Goal: Find specific page/section: Find specific page/section

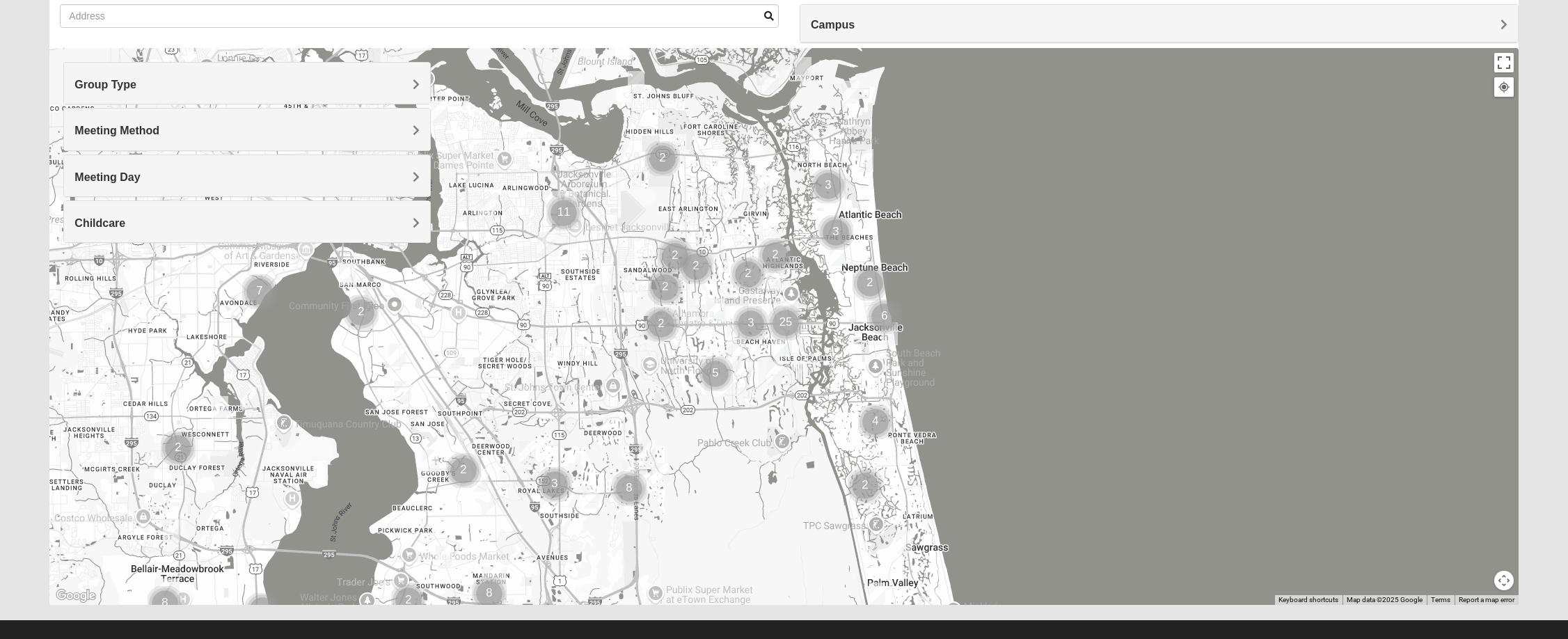
scroll to position [127, 0]
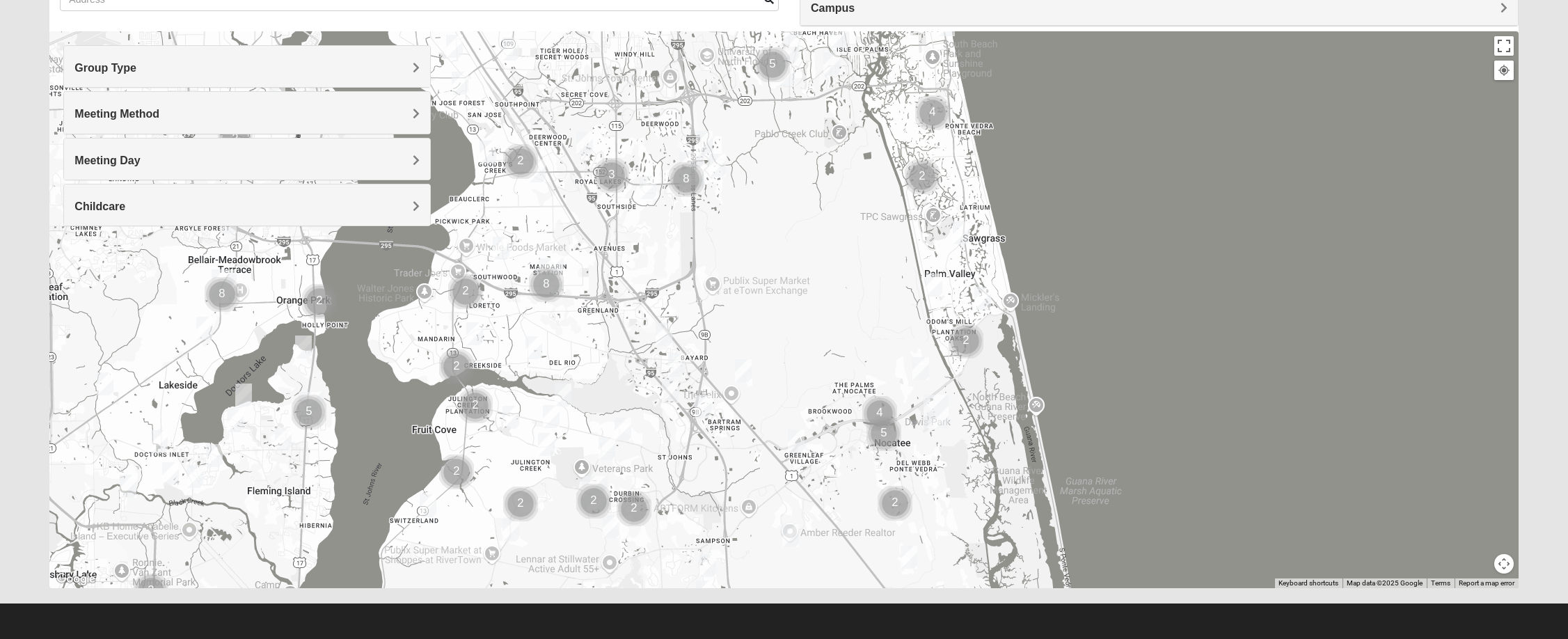
drag, startPoint x: 766, startPoint y: 532, endPoint x: 829, endPoint y: 178, distance: 359.6
click at [829, 178] on div at bounding box center [784, 310] width 1469 height 557
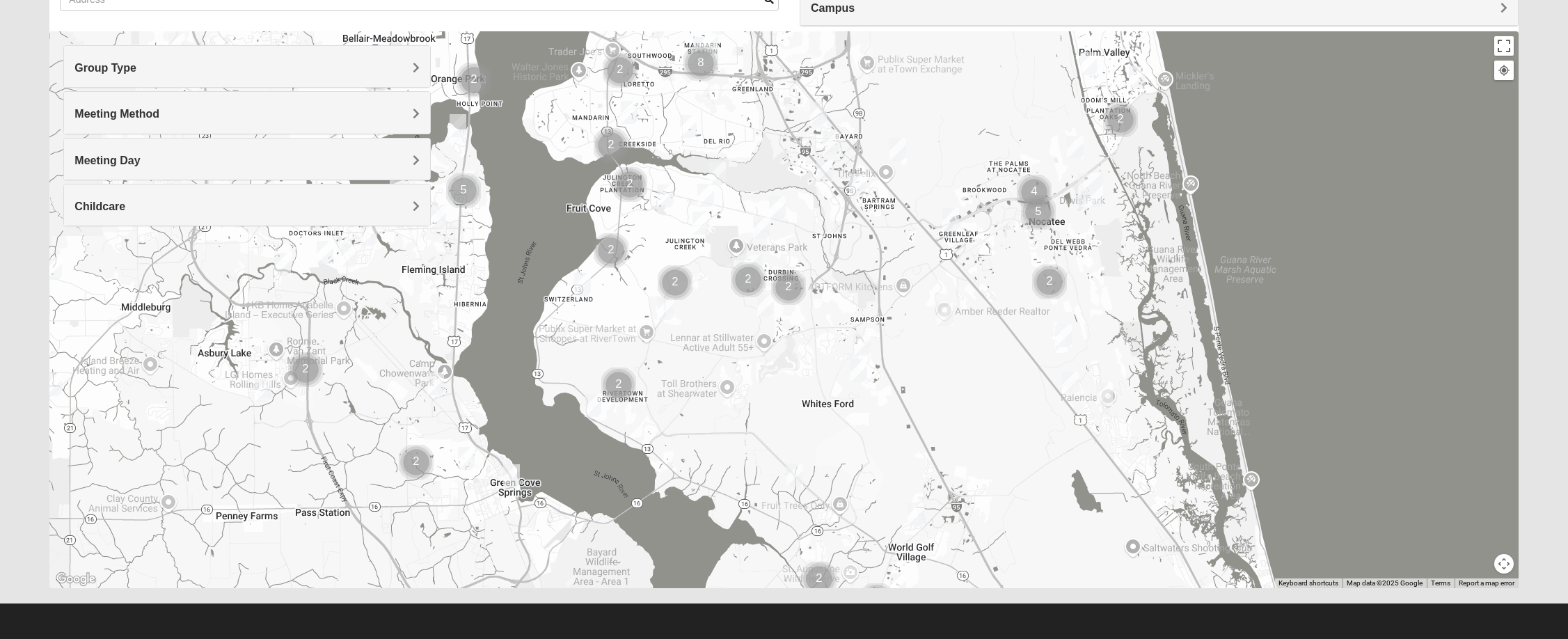
drag, startPoint x: 785, startPoint y: 406, endPoint x: 937, endPoint y: 257, distance: 212.8
click at [937, 257] on div at bounding box center [784, 310] width 1469 height 557
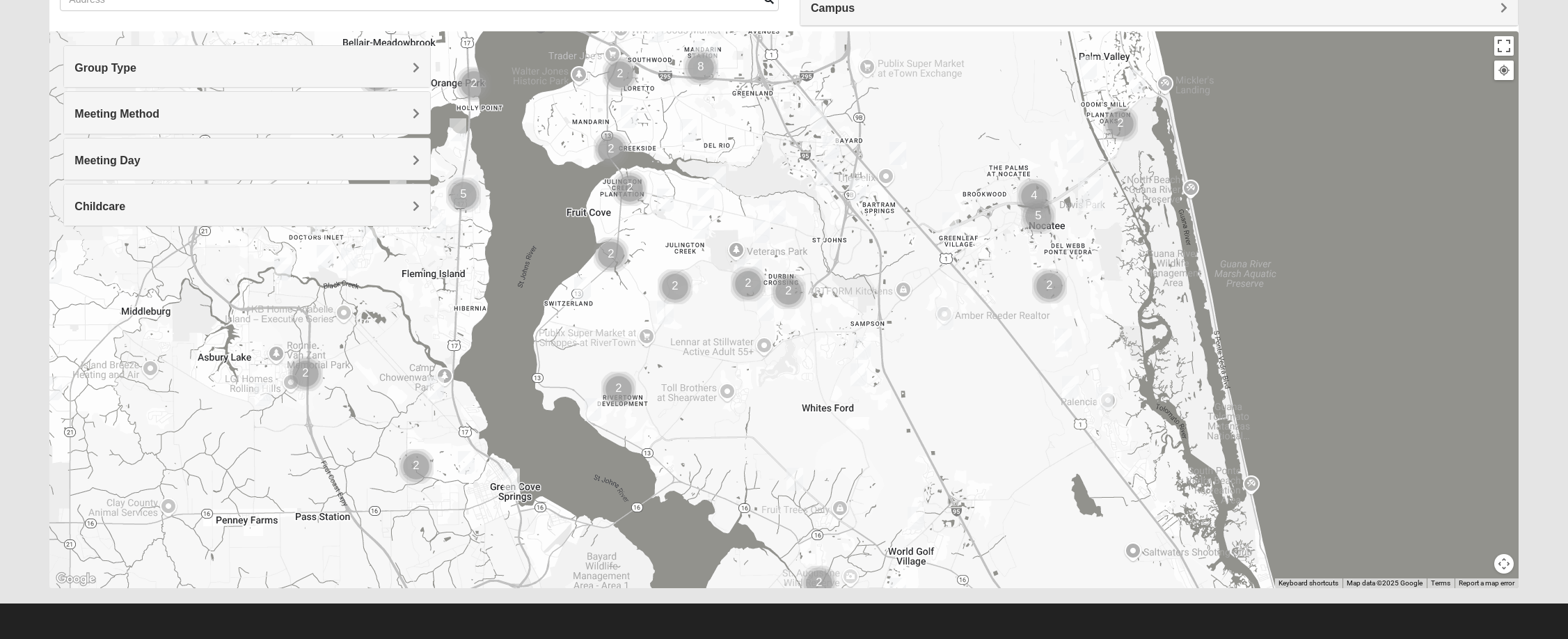
click at [152, 64] on h4 "Group Type" at bounding box center [247, 68] width 345 height 13
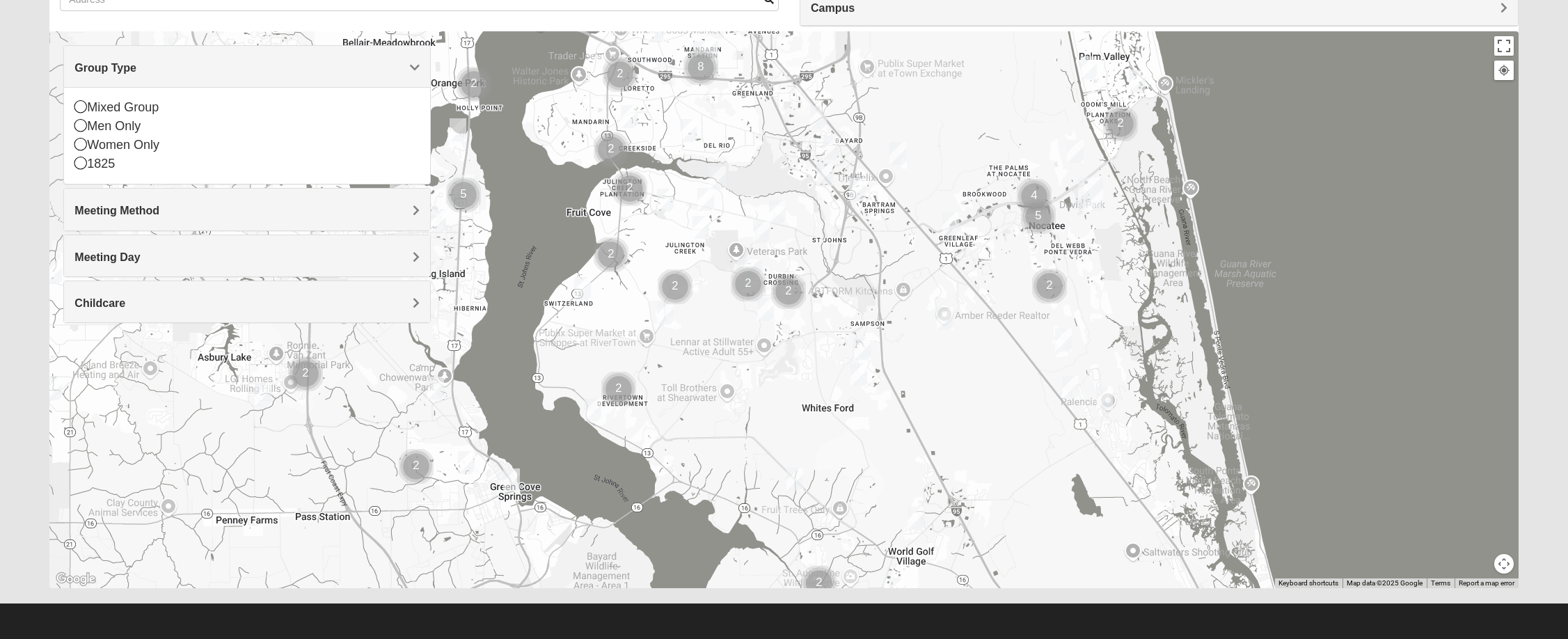
click at [110, 57] on div "Group Type" at bounding box center [247, 66] width 366 height 41
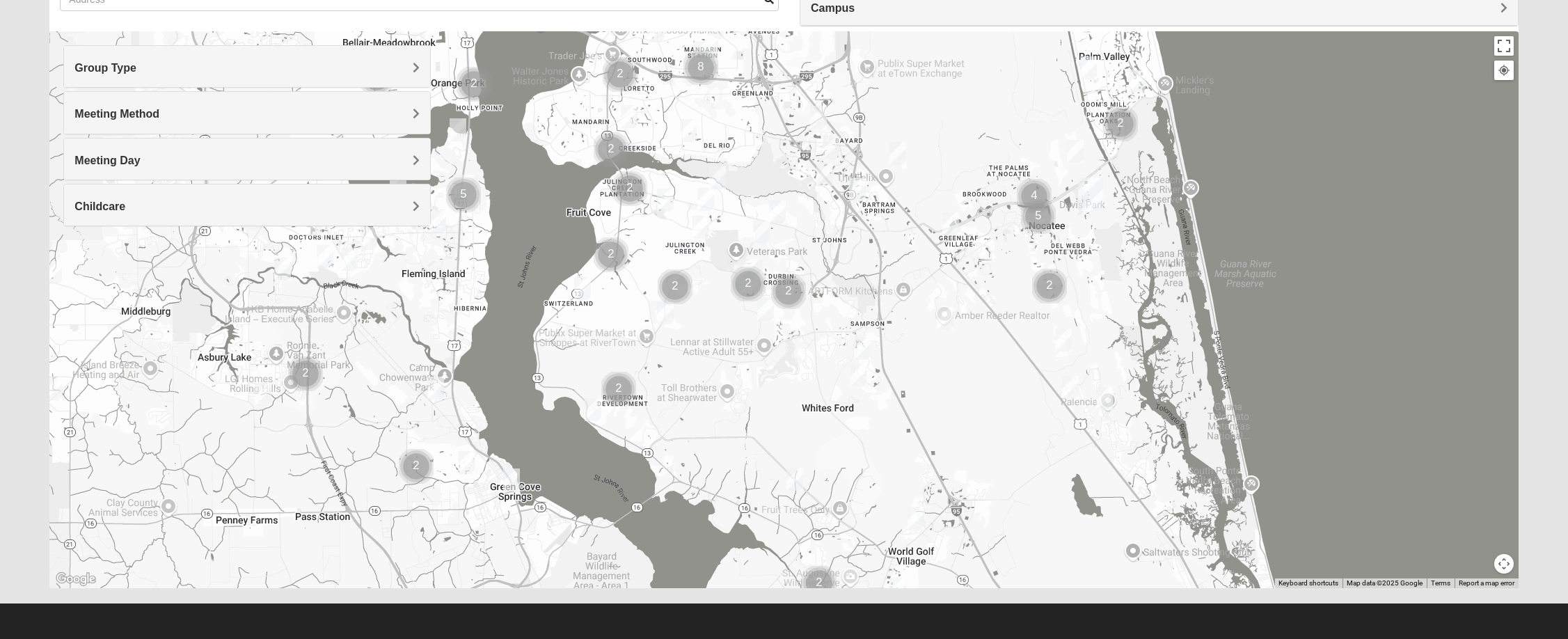
click at [93, 210] on span "Childcare" at bounding box center [100, 207] width 51 height 12
click at [79, 248] on icon at bounding box center [81, 244] width 13 height 13
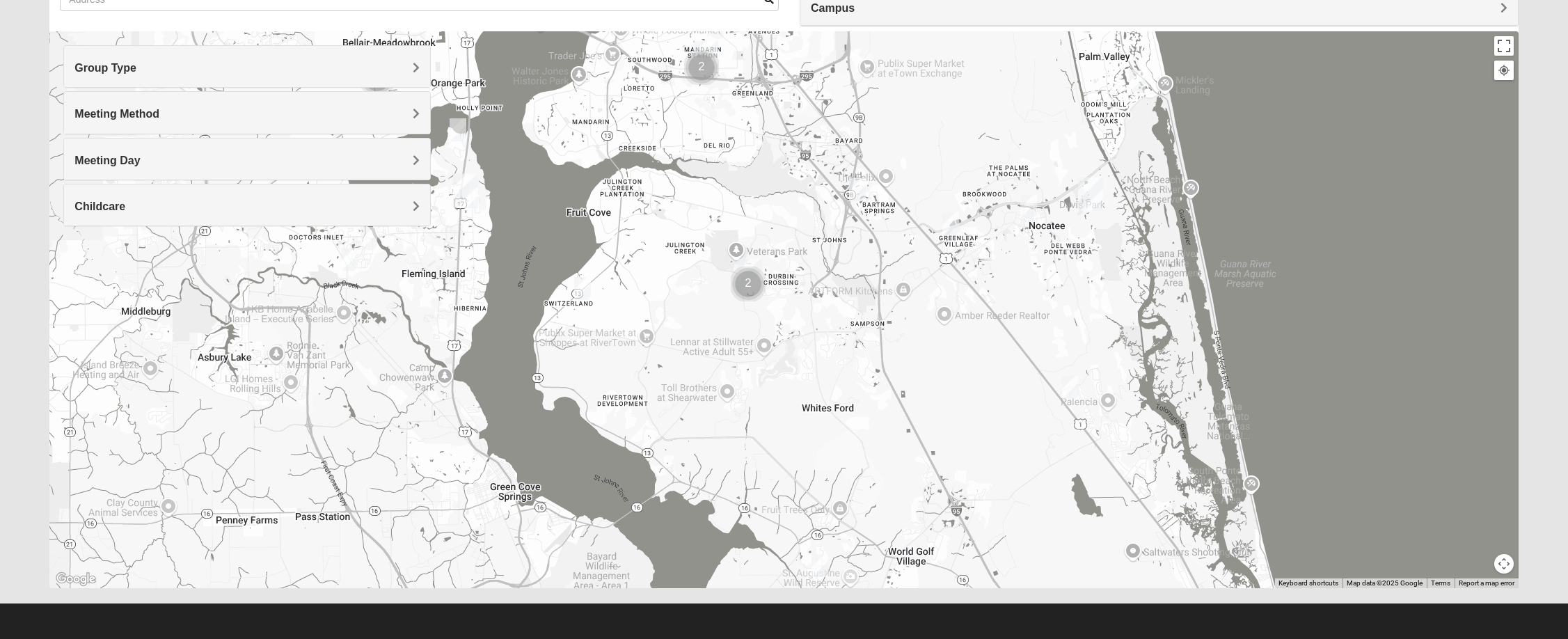
click at [751, 279] on img "Cluster of 2 groups" at bounding box center [748, 284] width 35 height 35
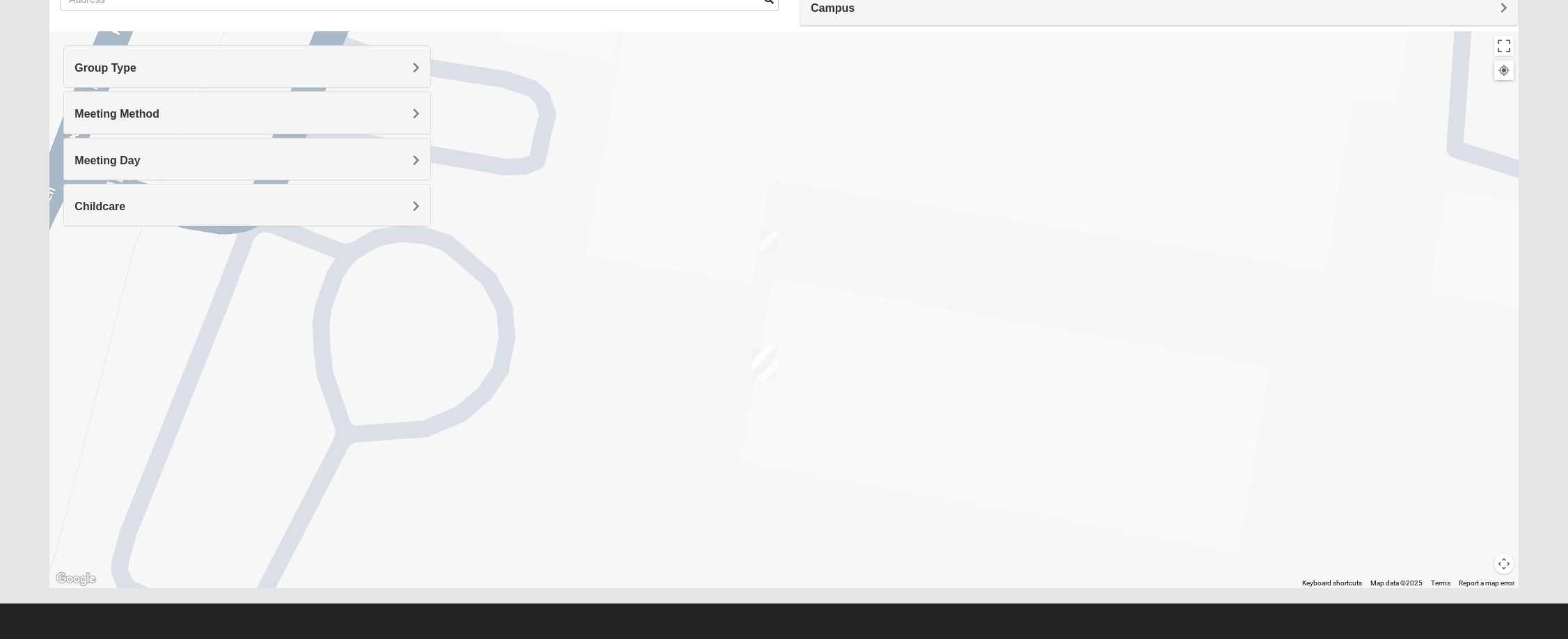
drag, startPoint x: 783, startPoint y: 357, endPoint x: 759, endPoint y: 361, distance: 24.3
click at [759, 361] on img "St. Johns" at bounding box center [765, 363] width 25 height 33
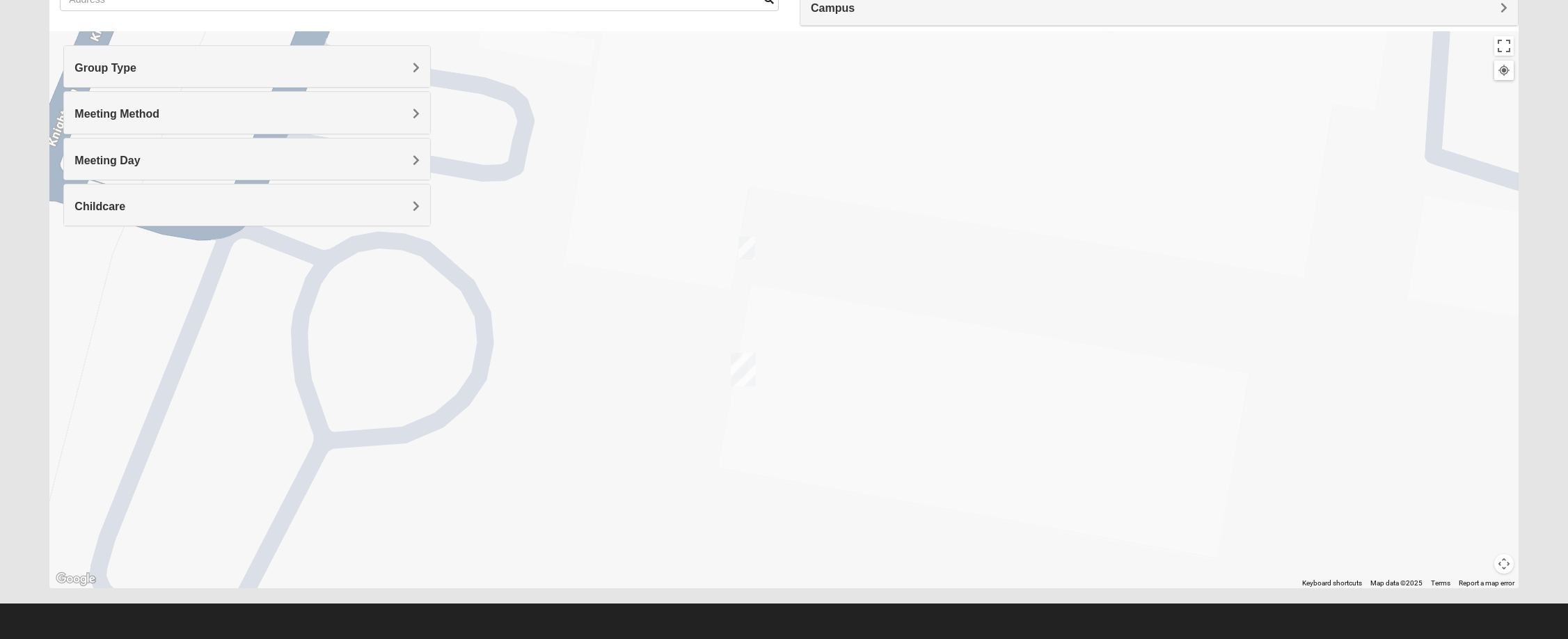
drag, startPoint x: 729, startPoint y: 352, endPoint x: 741, endPoint y: 352, distance: 12.0
click at [741, 352] on div at bounding box center [784, 310] width 1469 height 557
click at [742, 367] on img "St. Johns" at bounding box center [743, 369] width 25 height 33
click at [748, 367] on img "St. Johns" at bounding box center [743, 369] width 25 height 33
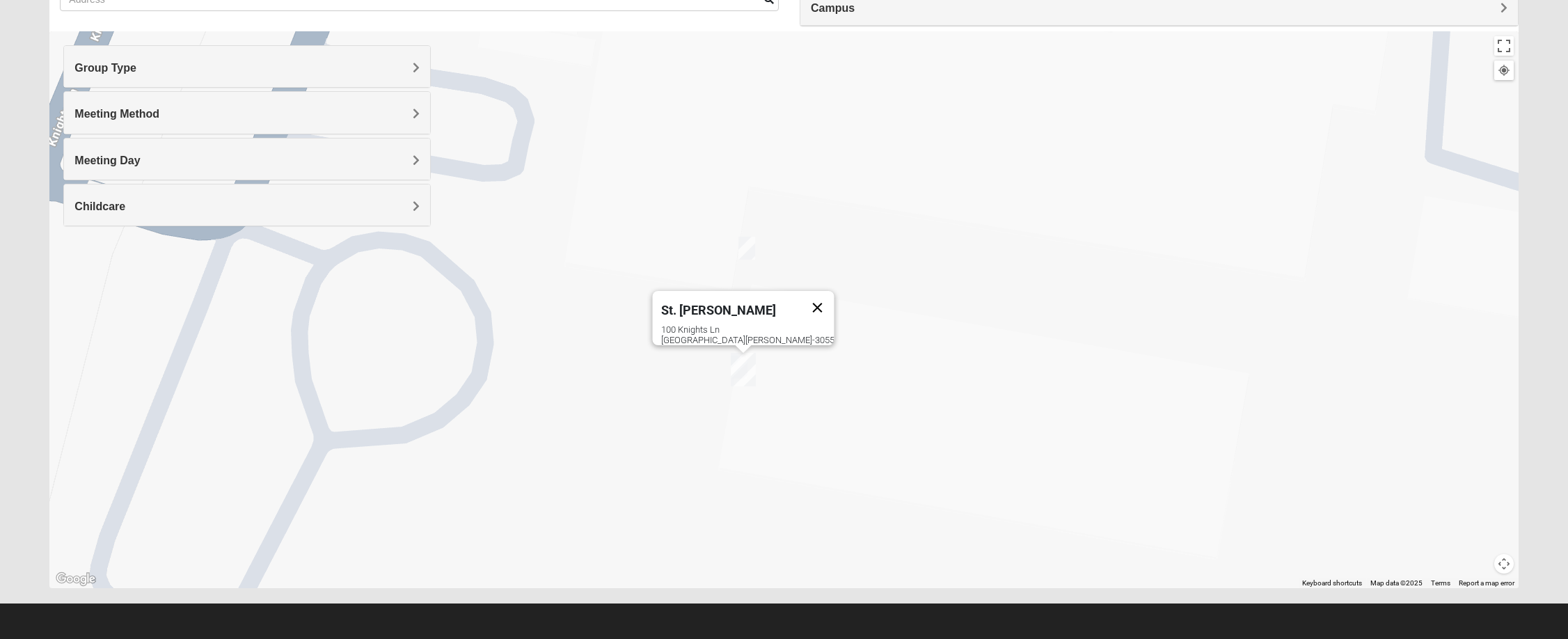
click at [800, 295] on button "Close" at bounding box center [817, 307] width 33 height 33
click at [748, 251] on img "On Campus Mixed Doerr 32259" at bounding box center [747, 248] width 17 height 23
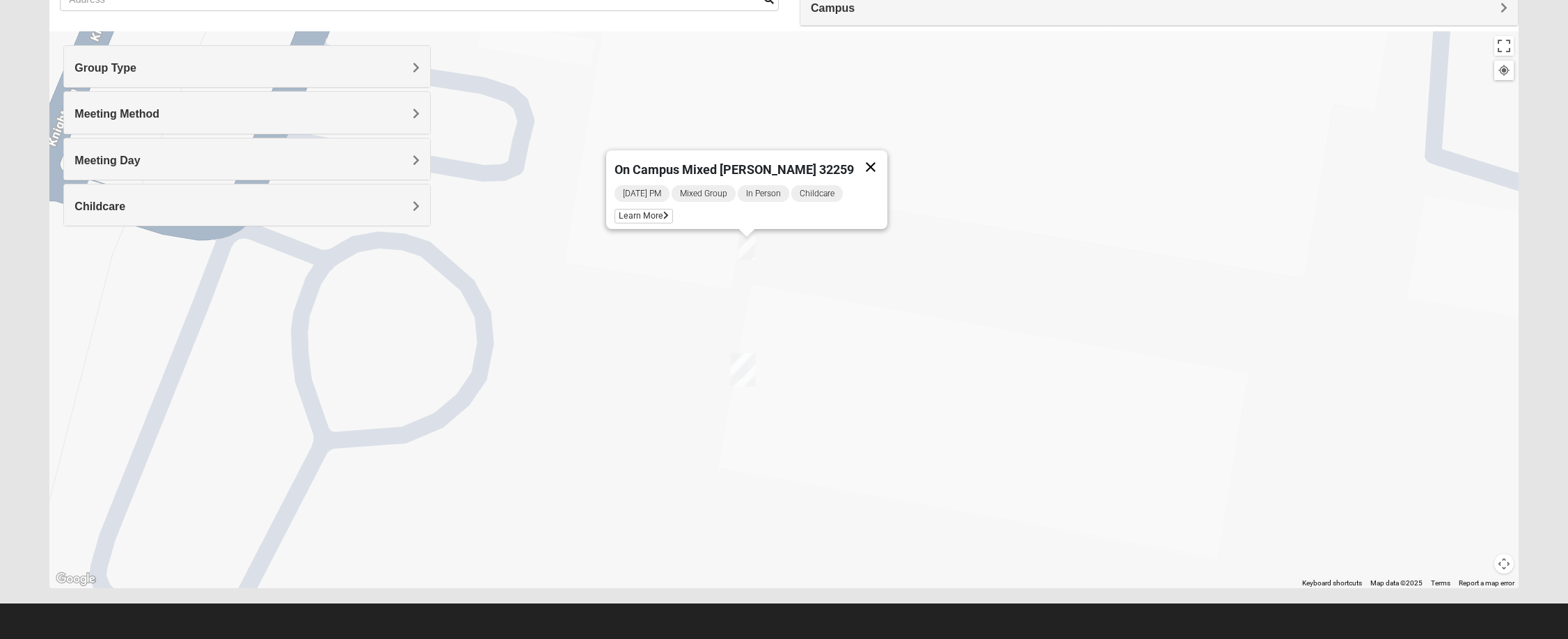
click at [859, 162] on button "Close" at bounding box center [871, 167] width 33 height 33
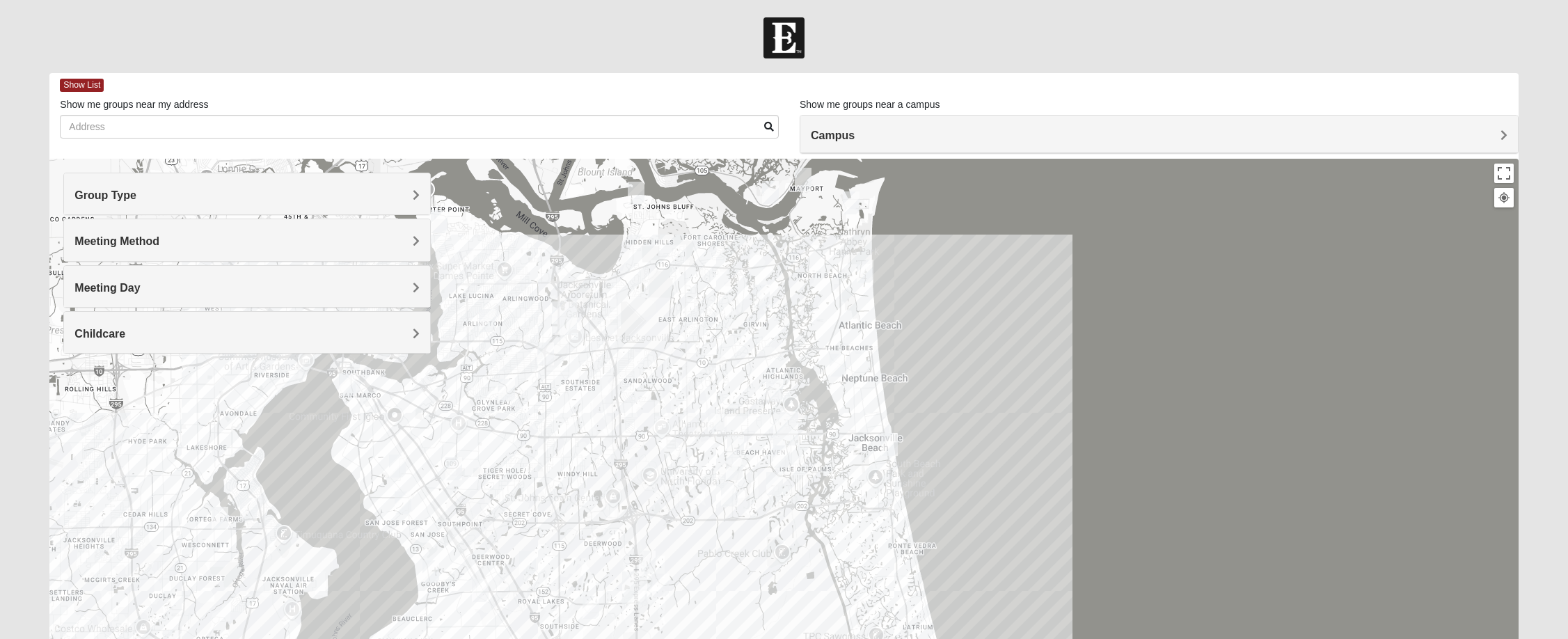
click at [820, 134] on span "Campus" at bounding box center [832, 136] width 44 height 12
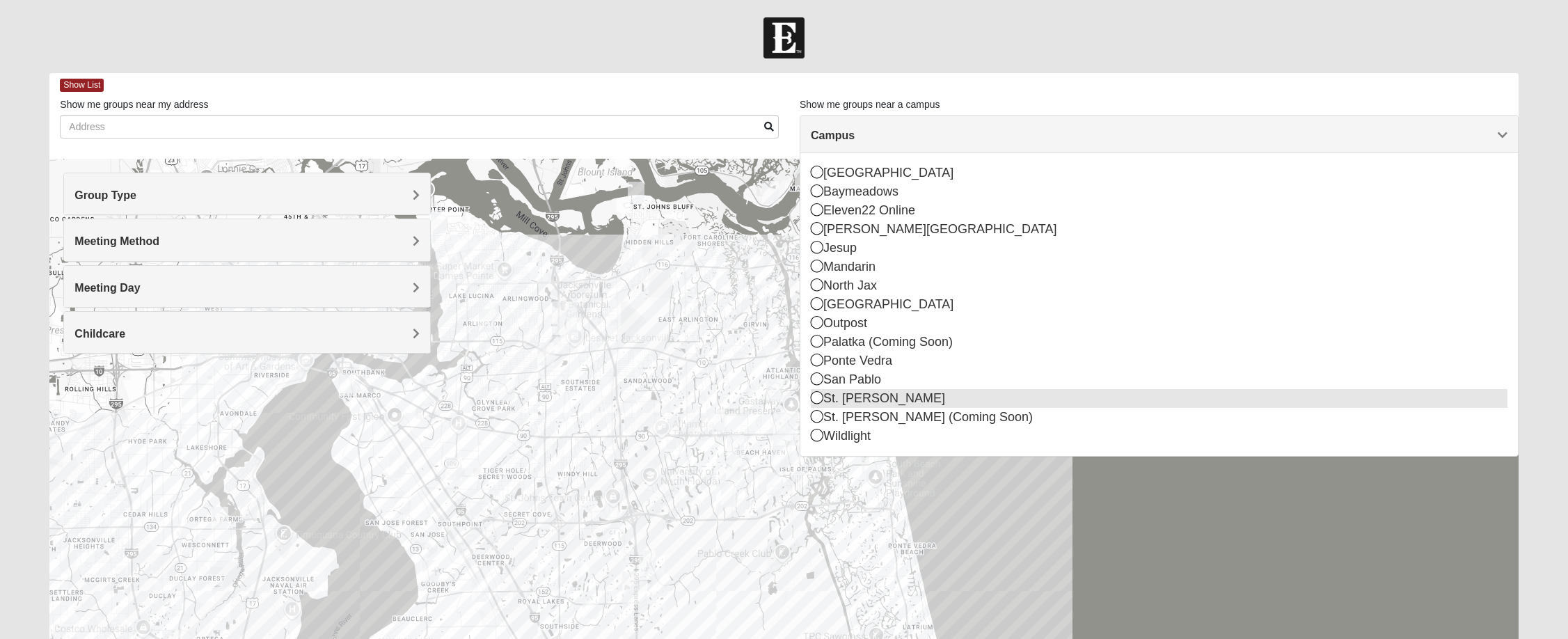
click at [822, 400] on icon at bounding box center [817, 397] width 13 height 13
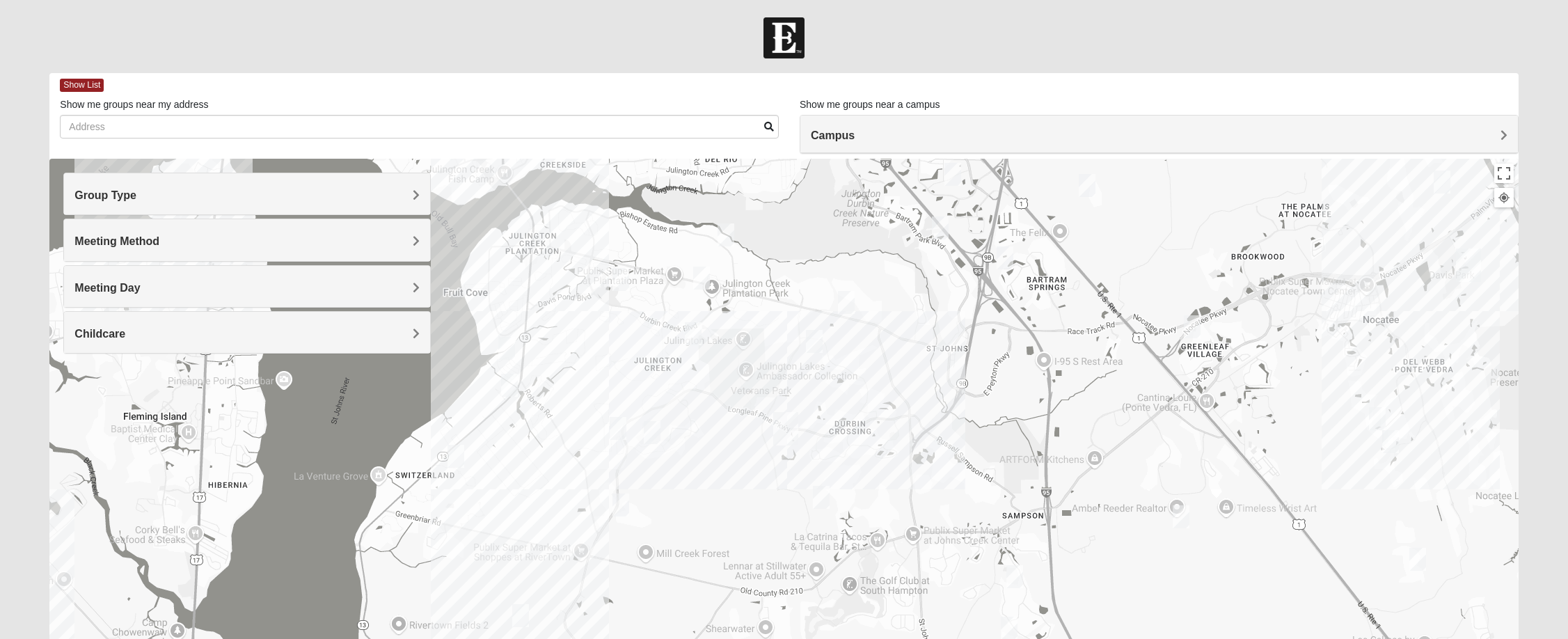
click at [91, 325] on div "Childcare" at bounding box center [247, 332] width 366 height 41
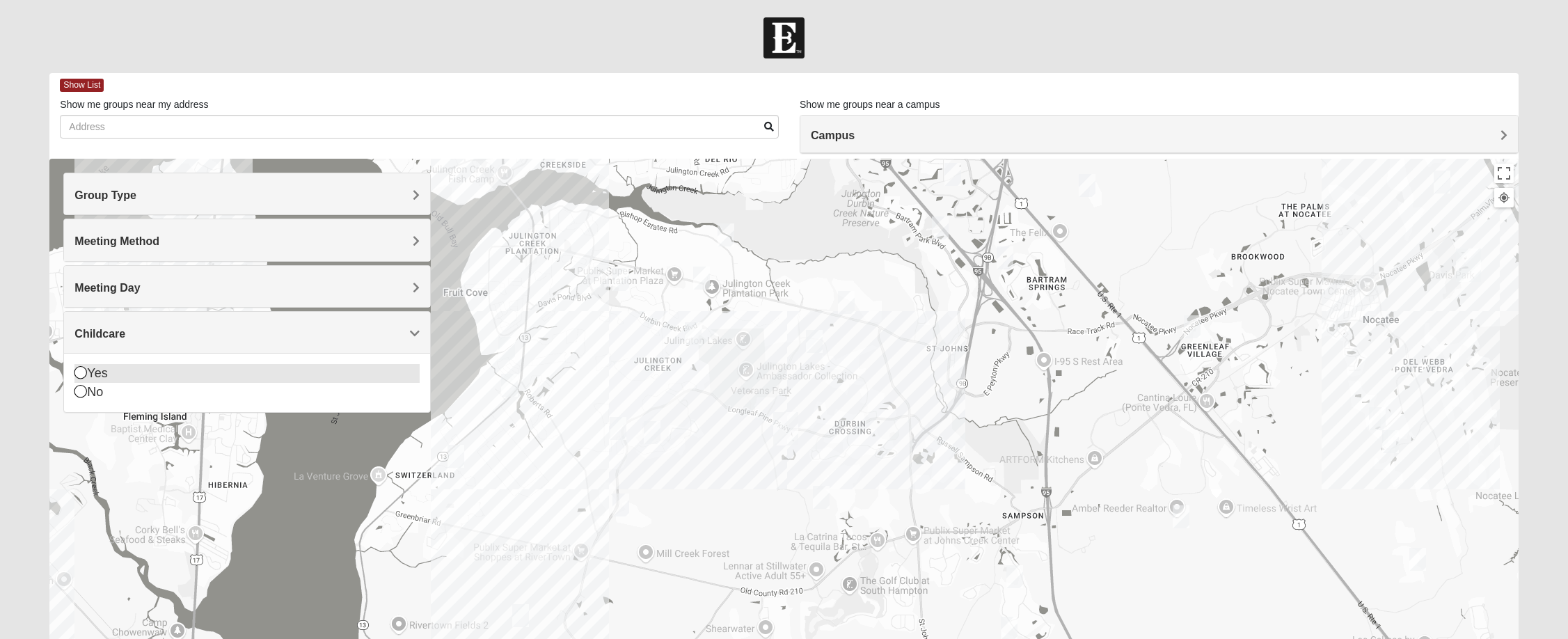
click at [80, 376] on icon at bounding box center [81, 372] width 13 height 13
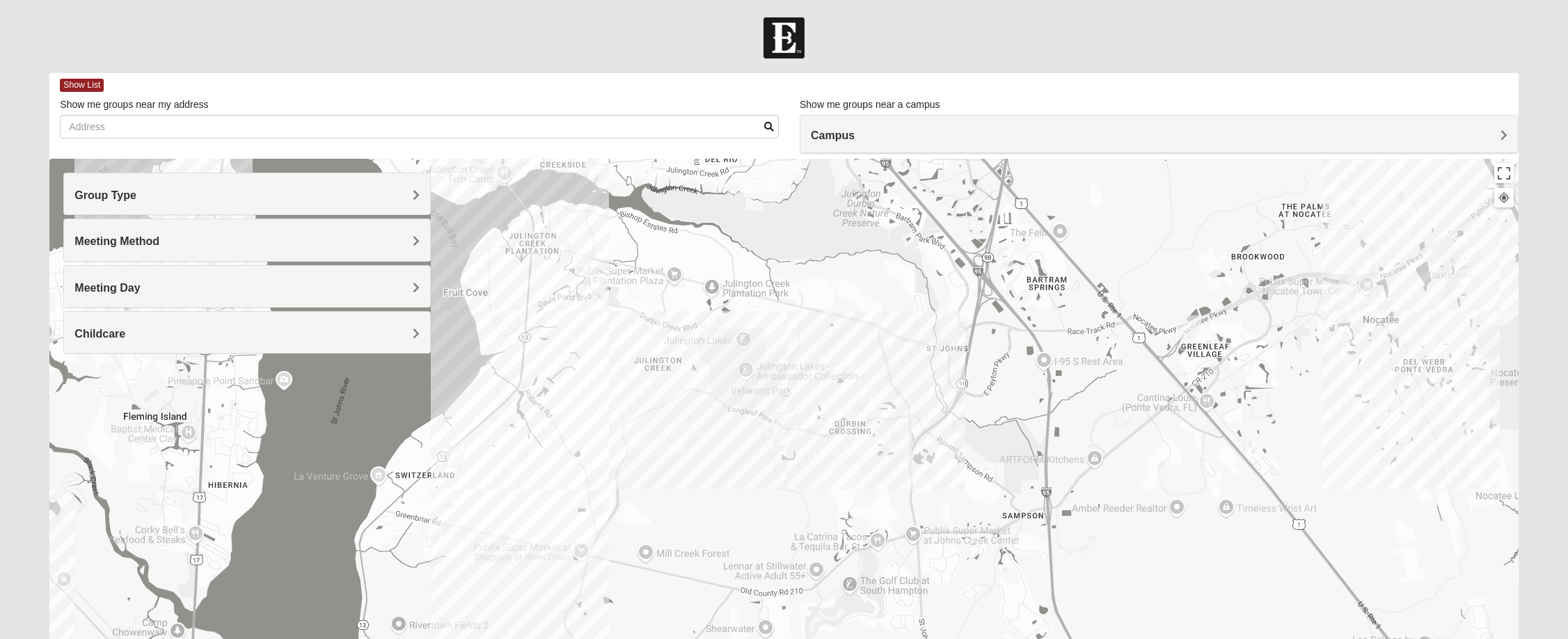
click at [765, 460] on div at bounding box center [784, 437] width 1469 height 557
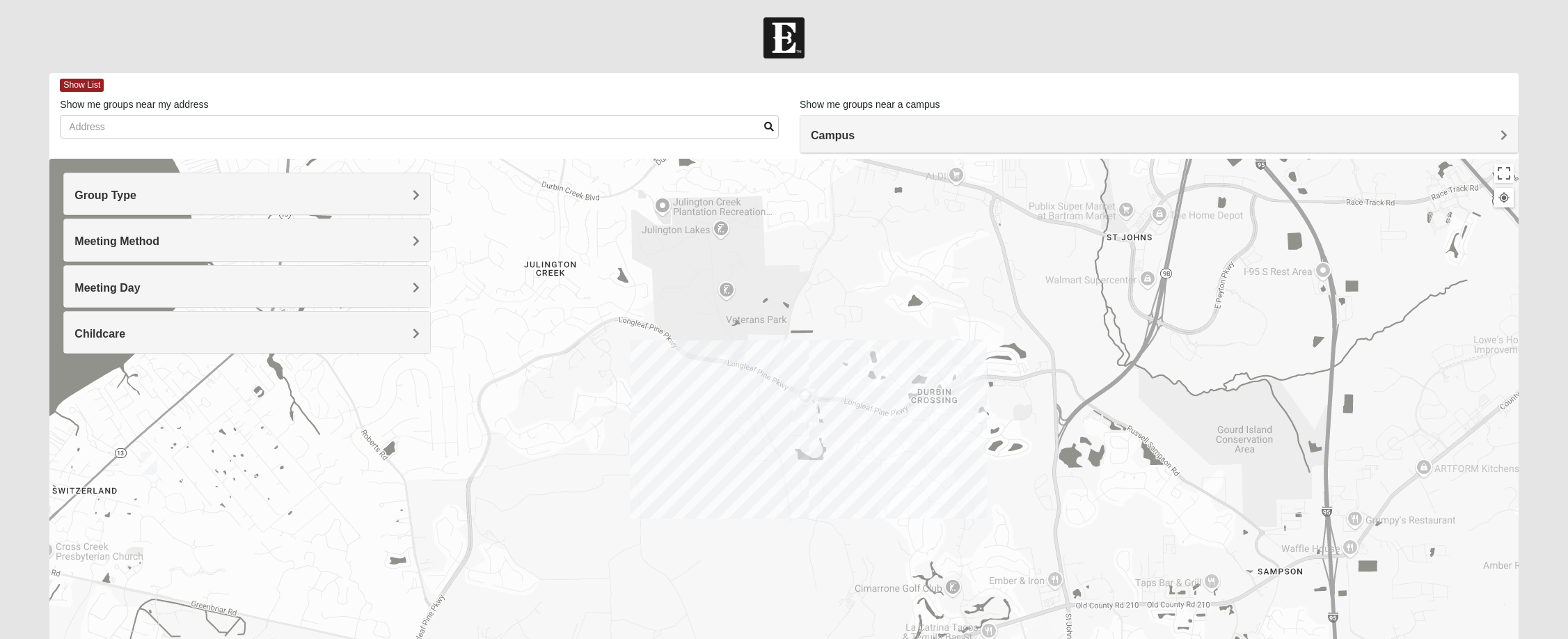
click at [765, 460] on div at bounding box center [784, 437] width 1469 height 557
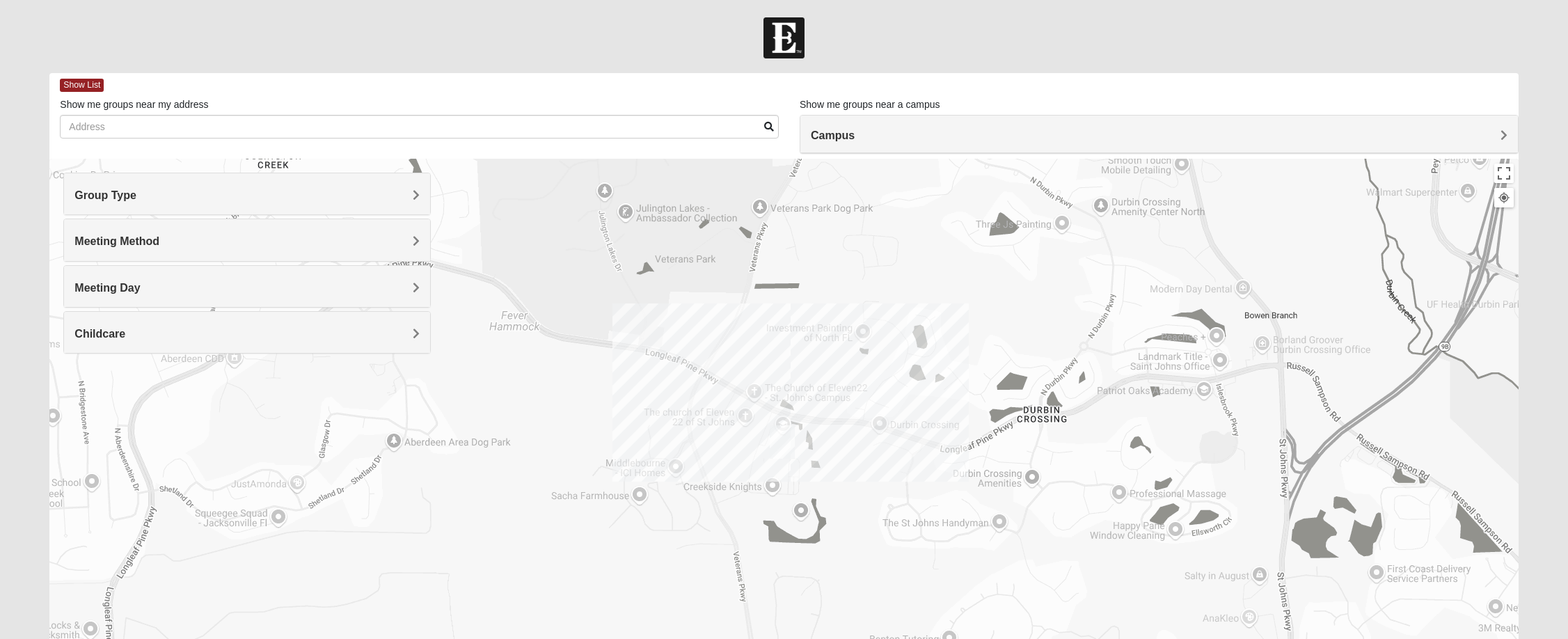
drag, startPoint x: 819, startPoint y: 423, endPoint x: 757, endPoint y: 506, distance: 103.6
click at [757, 506] on div at bounding box center [784, 437] width 1469 height 557
click at [756, 484] on div at bounding box center [784, 437] width 1469 height 557
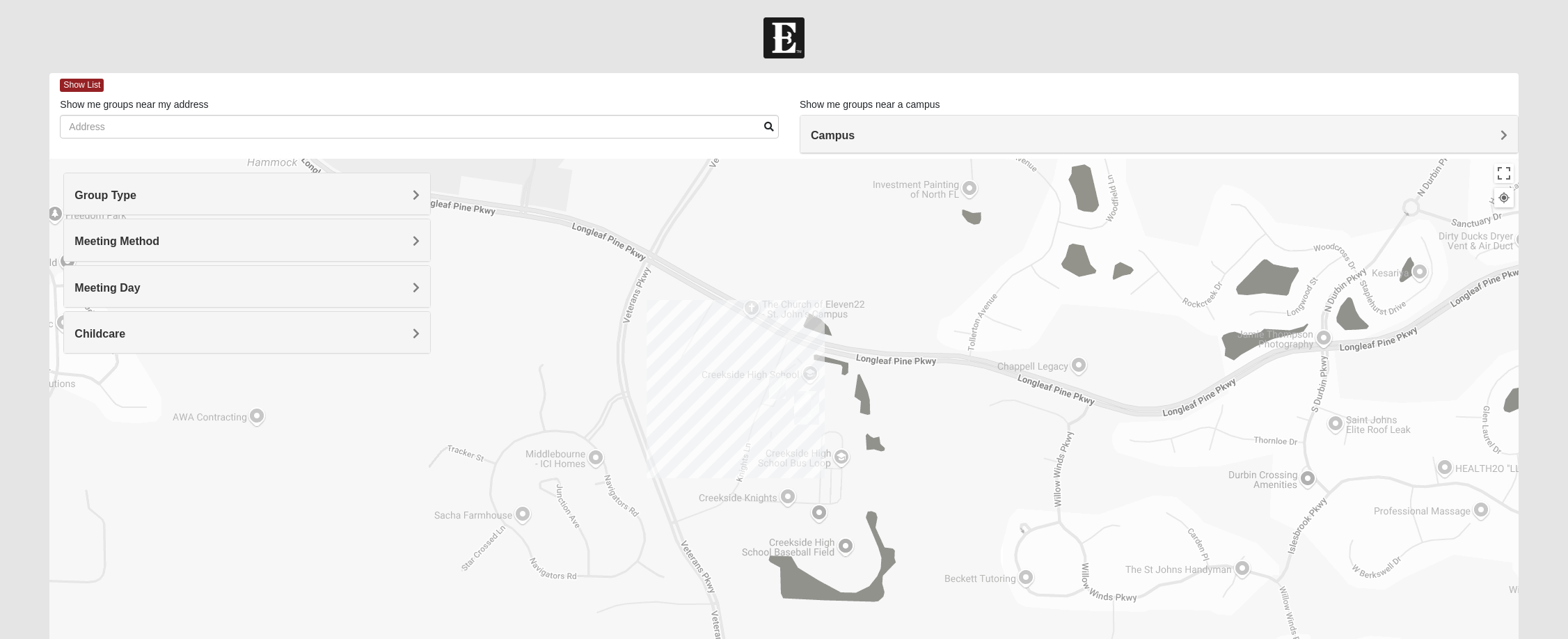
click at [783, 447] on div at bounding box center [784, 437] width 1469 height 557
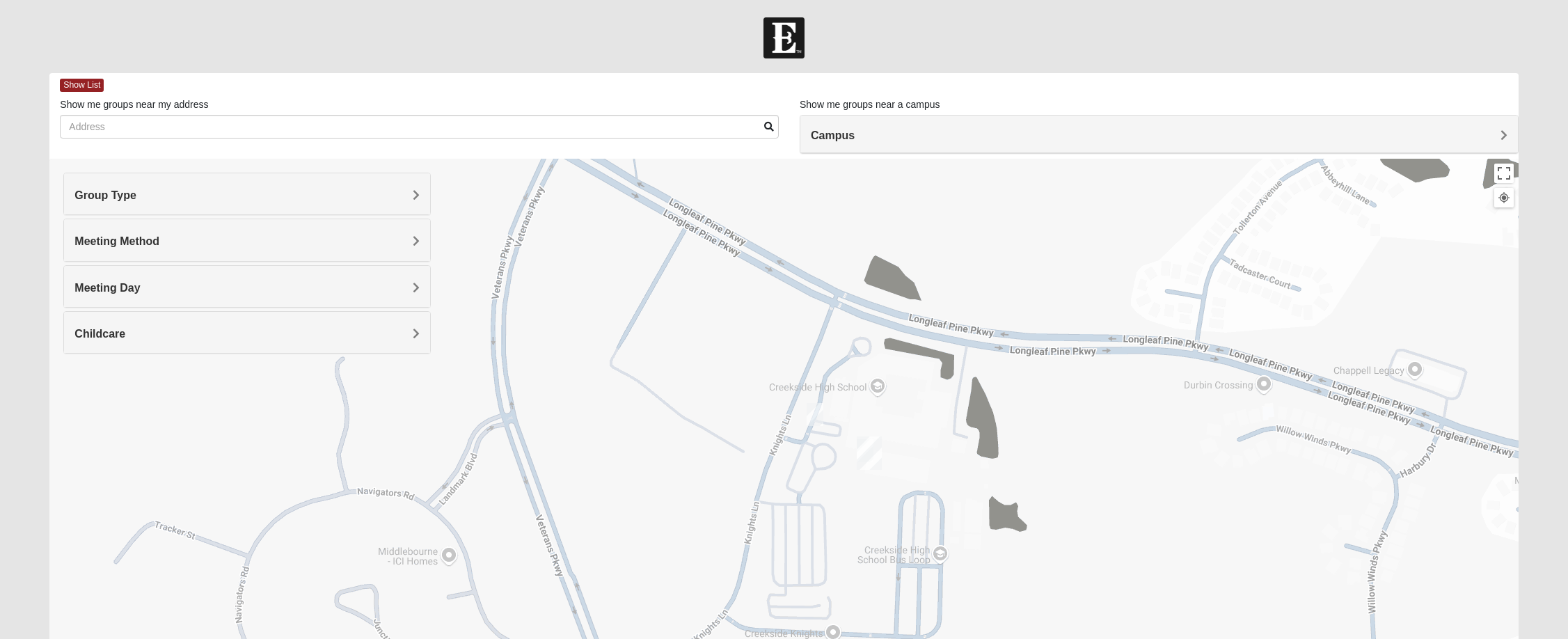
drag, startPoint x: 680, startPoint y: 335, endPoint x: 724, endPoint y: 418, distance: 93.9
click at [724, 418] on div at bounding box center [784, 437] width 1469 height 557
click at [817, 415] on img "On Campus Mixed Doerr 32259" at bounding box center [815, 414] width 17 height 23
click at [864, 455] on img "St. Johns" at bounding box center [869, 452] width 25 height 33
click at [857, 464] on img "St. Johns" at bounding box center [869, 452] width 25 height 33
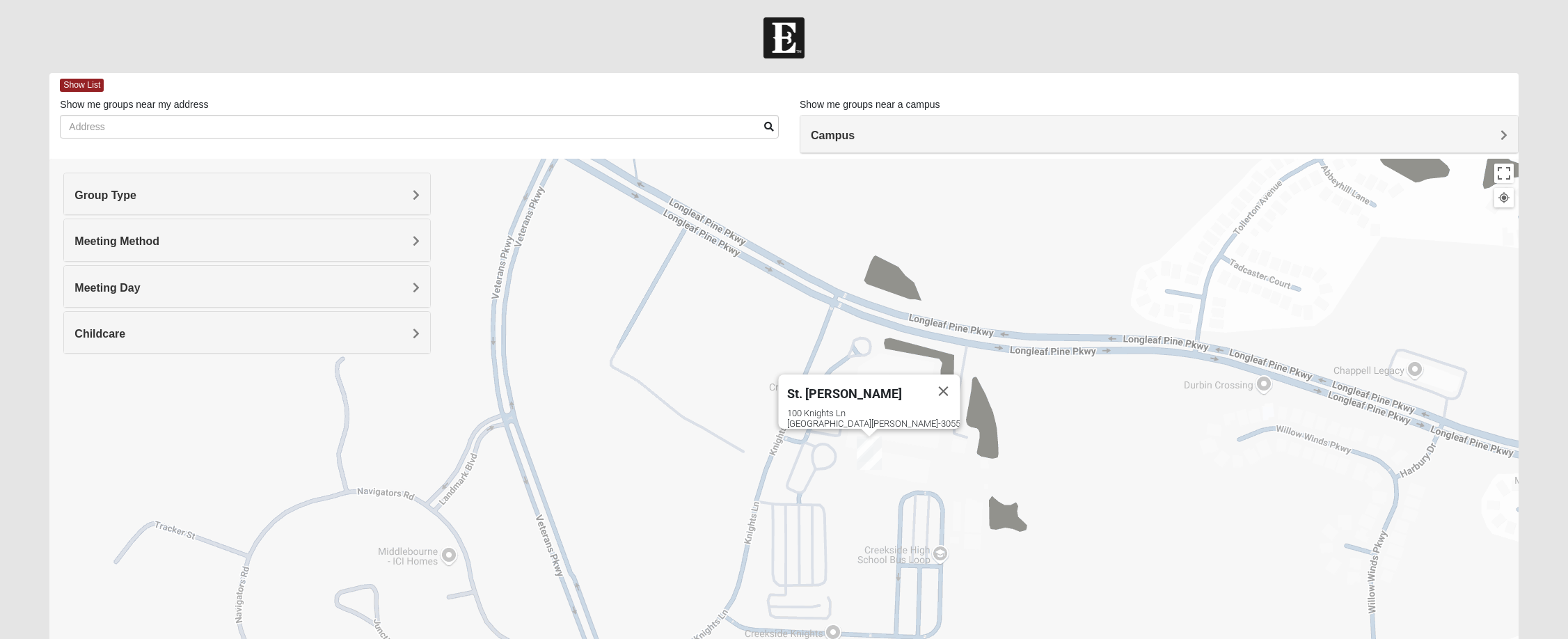
click at [859, 457] on img "St. Johns" at bounding box center [869, 452] width 25 height 33
click at [926, 379] on button "Close" at bounding box center [942, 391] width 33 height 33
click at [732, 344] on div "To navigate, press the arrow keys." at bounding box center [784, 437] width 1469 height 557
click at [813, 413] on img "On Campus Mixed Doerr 32259" at bounding box center [815, 414] width 17 height 23
